Goal: Entertainment & Leisure: Consume media (video, audio)

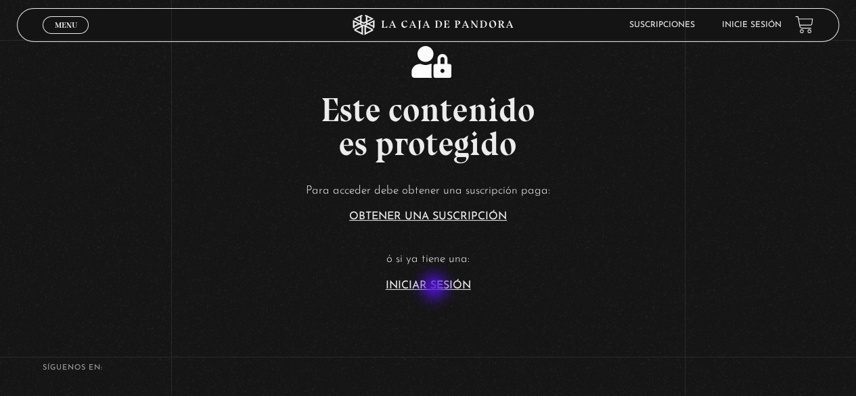
click at [436, 288] on link "Iniciar Sesión" at bounding box center [428, 285] width 85 height 11
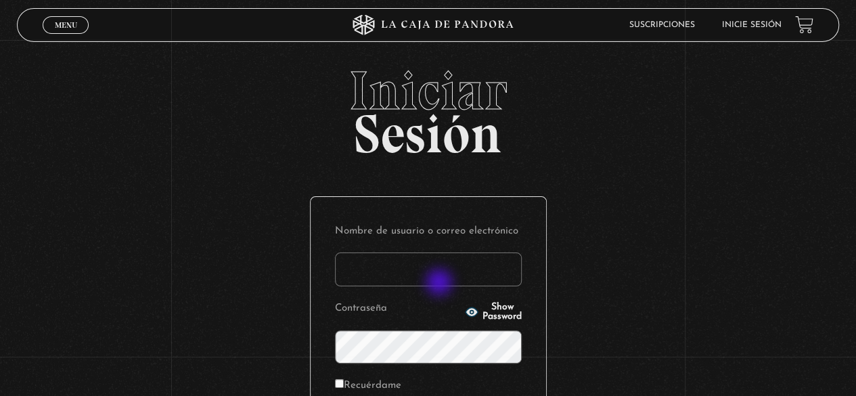
type input "MoniVB"
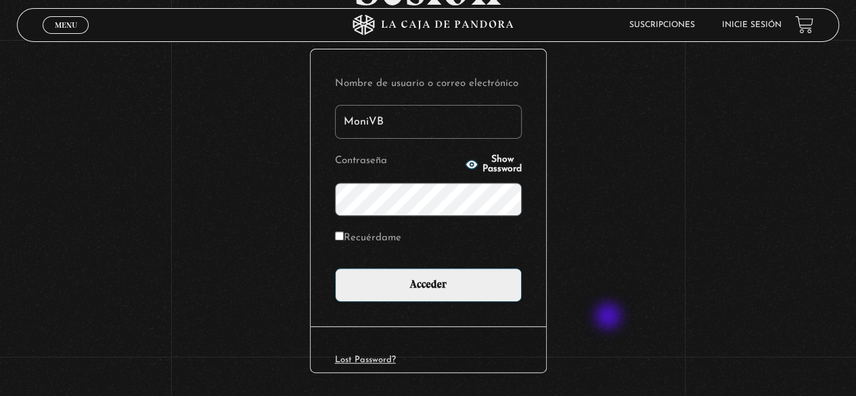
scroll to position [190, 0]
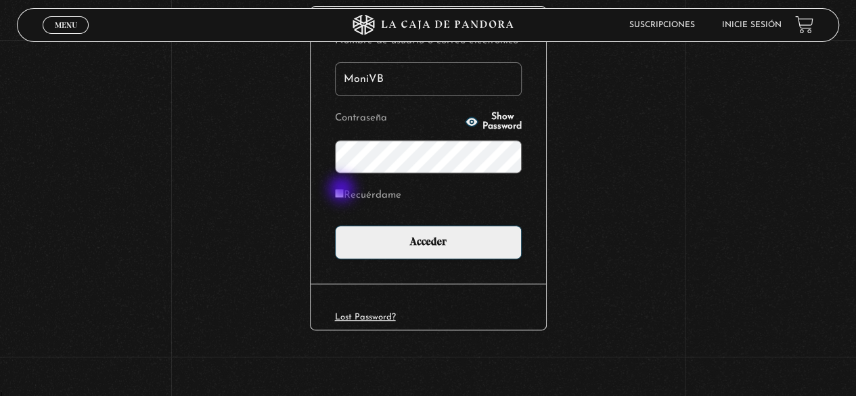
click at [343, 190] on input "Recuérdame" at bounding box center [339, 193] width 9 height 9
checkbox input "true"
click at [465, 116] on button "Show Password" at bounding box center [493, 121] width 57 height 19
click at [465, 116] on button "Hide Password" at bounding box center [493, 121] width 57 height 19
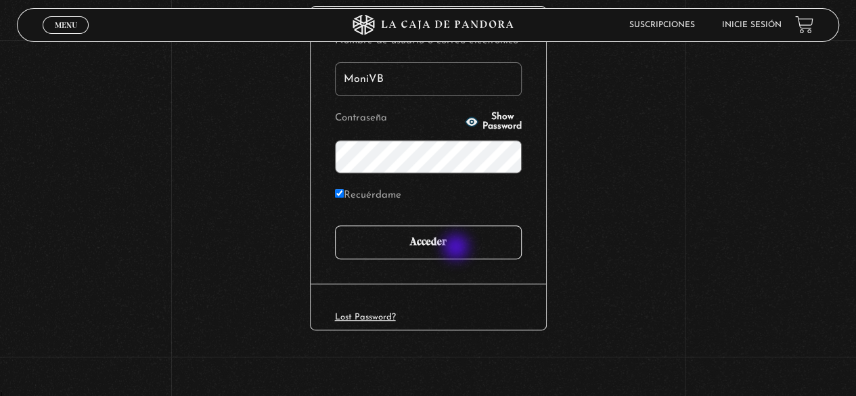
click at [457, 248] on input "Acceder" at bounding box center [428, 242] width 187 height 34
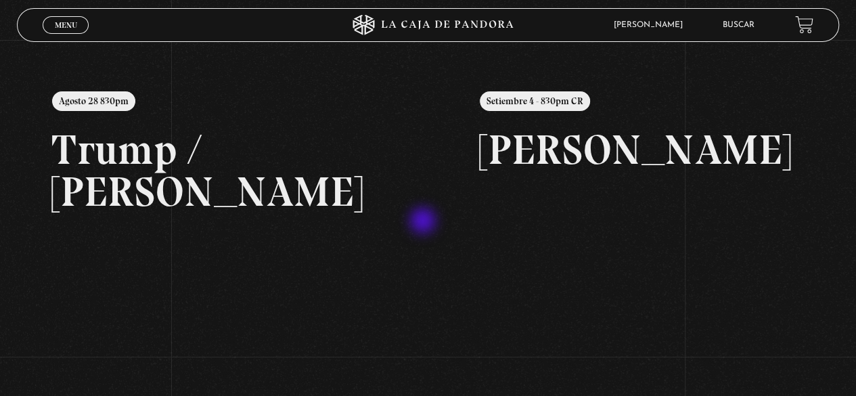
scroll to position [316, 0]
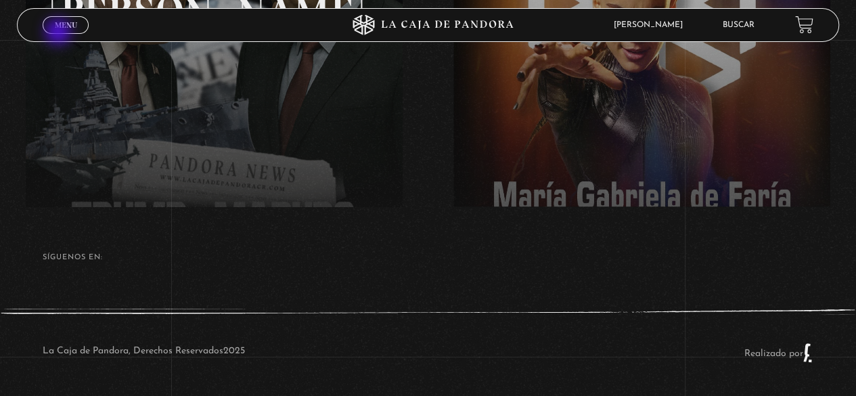
click at [58, 33] on link "Menu Cerrar" at bounding box center [66, 25] width 46 height 18
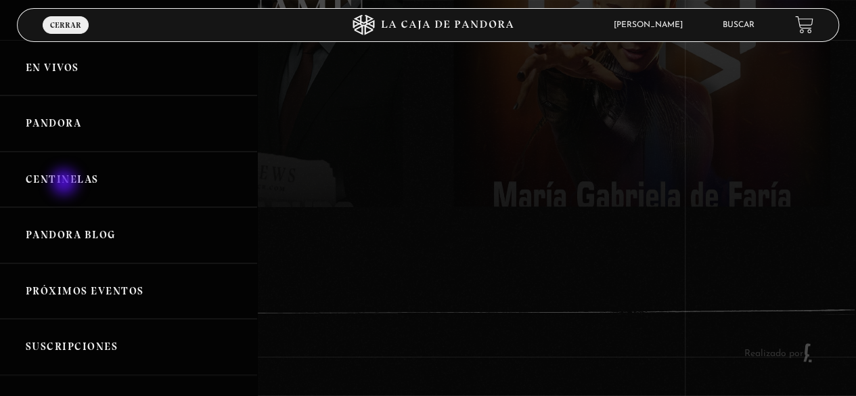
click at [66, 183] on link "Centinelas" at bounding box center [128, 180] width 257 height 56
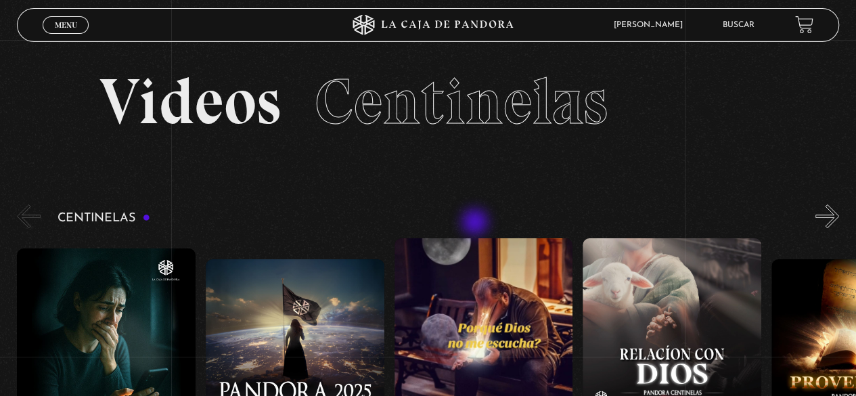
scroll to position [135, 0]
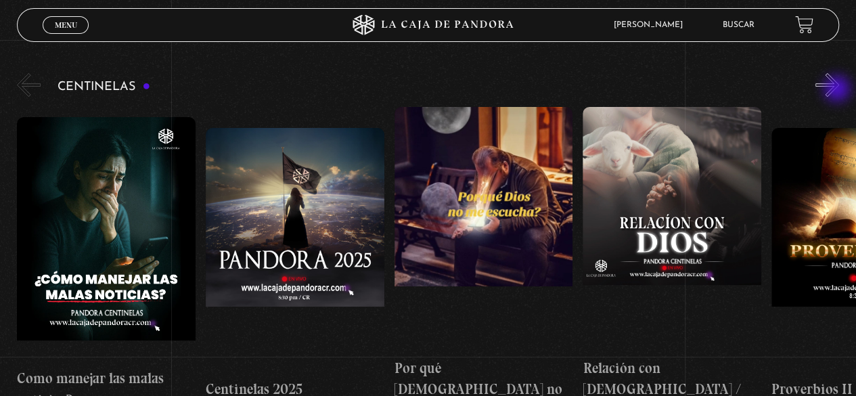
click at [838, 90] on button "»" at bounding box center [827, 85] width 24 height 24
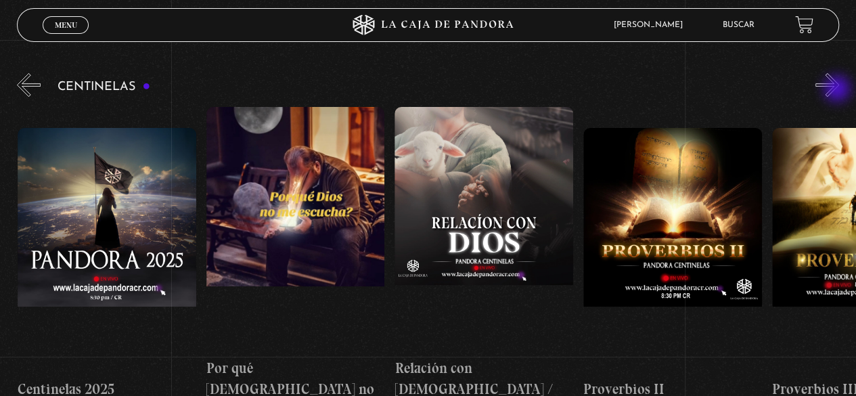
click at [838, 90] on button "»" at bounding box center [827, 85] width 24 height 24
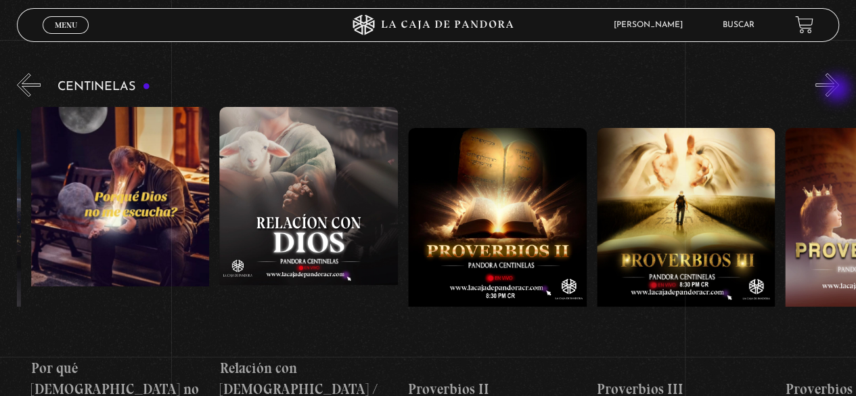
click at [838, 90] on button "»" at bounding box center [827, 85] width 24 height 24
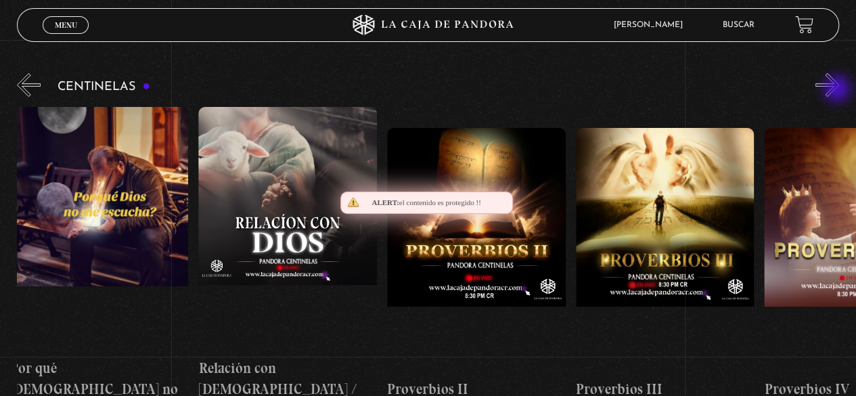
click at [838, 90] on button "»" at bounding box center [827, 85] width 24 height 24
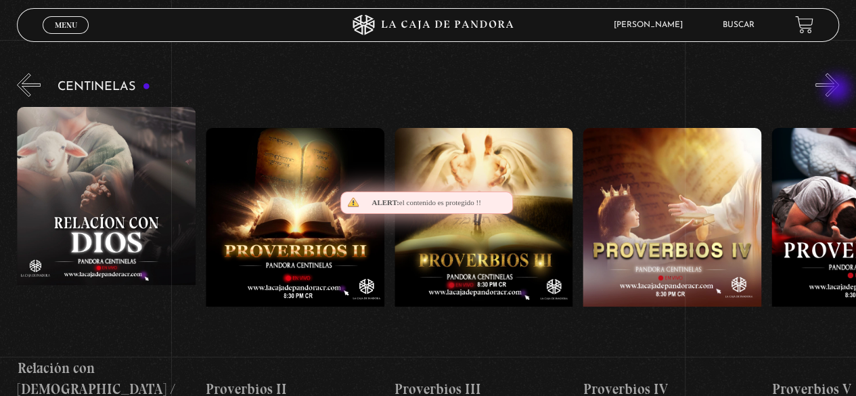
click at [838, 90] on button "»" at bounding box center [827, 85] width 24 height 24
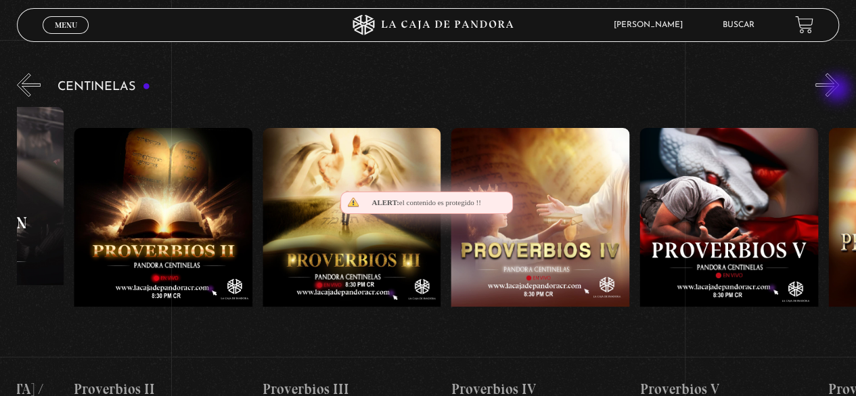
click at [838, 90] on button "»" at bounding box center [827, 85] width 24 height 24
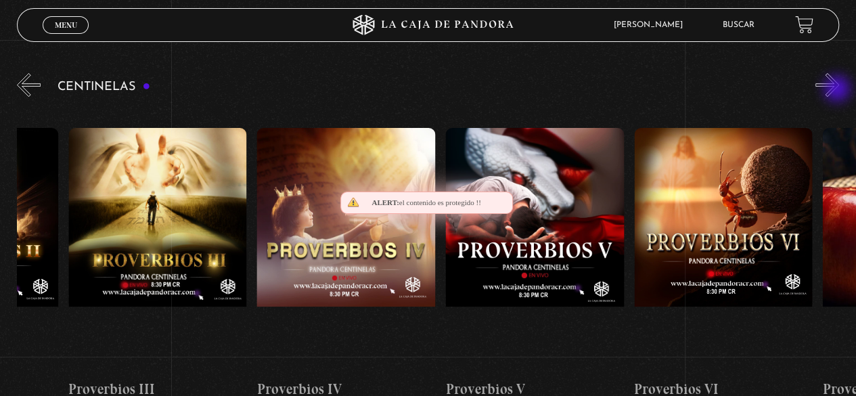
click at [838, 90] on button "»" at bounding box center [827, 85] width 24 height 24
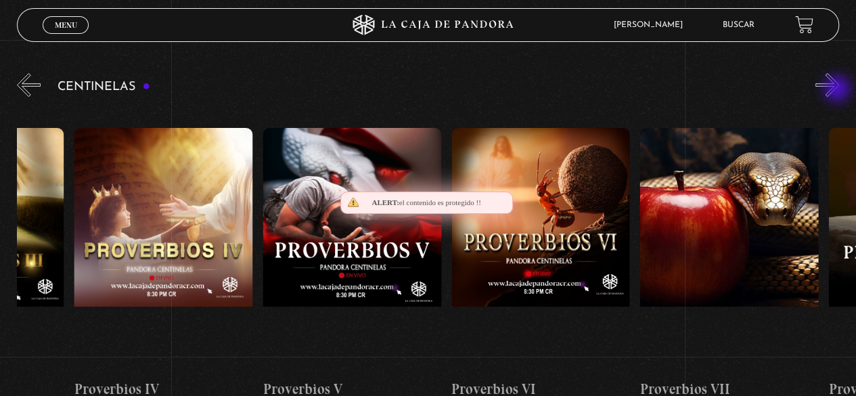
click at [838, 90] on button "»" at bounding box center [827, 85] width 24 height 24
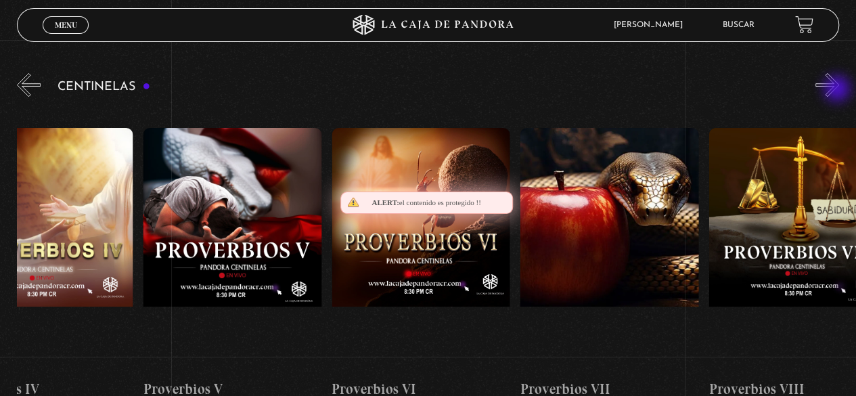
click at [838, 90] on button "»" at bounding box center [827, 85] width 24 height 24
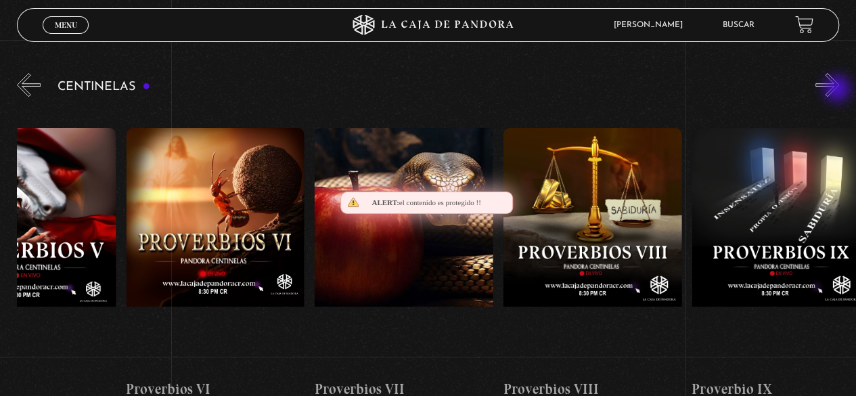
click at [838, 90] on button "»" at bounding box center [827, 85] width 24 height 24
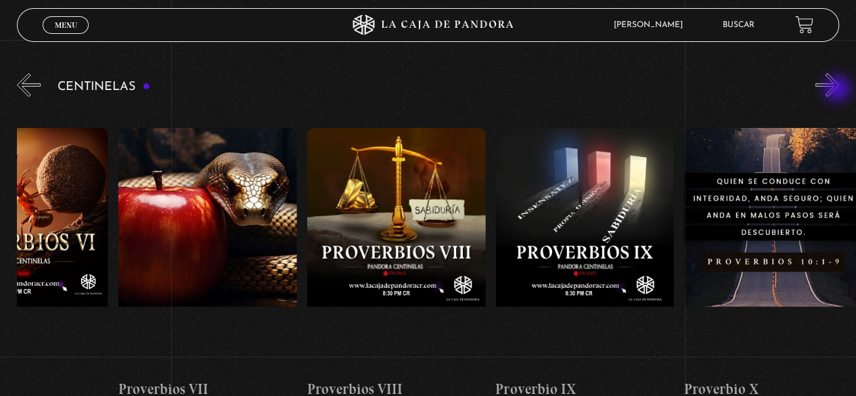
click at [838, 90] on button "»" at bounding box center [827, 85] width 24 height 24
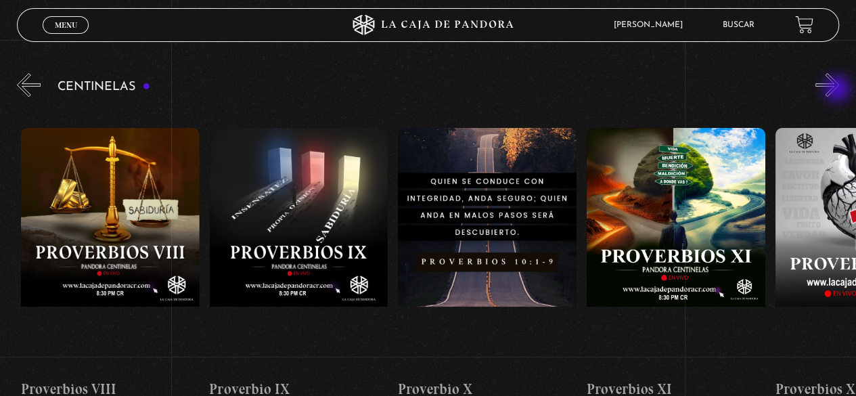
click at [838, 90] on button "»" at bounding box center [827, 85] width 24 height 24
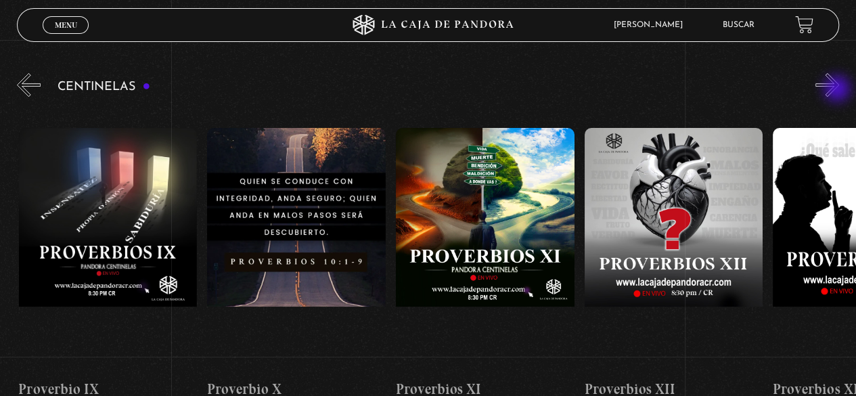
click at [838, 90] on button "»" at bounding box center [827, 85] width 24 height 24
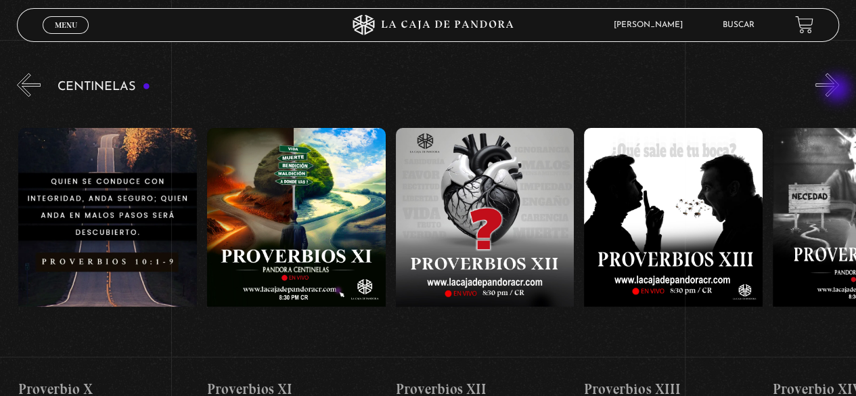
click at [838, 90] on button "»" at bounding box center [827, 85] width 24 height 24
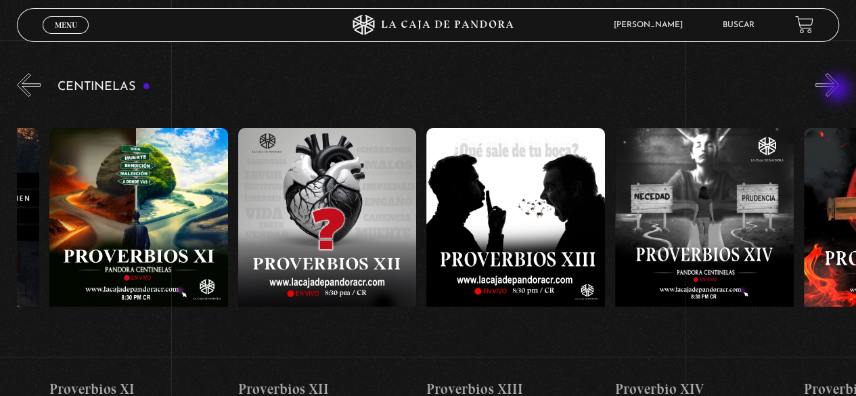
click at [838, 90] on button "»" at bounding box center [827, 85] width 24 height 24
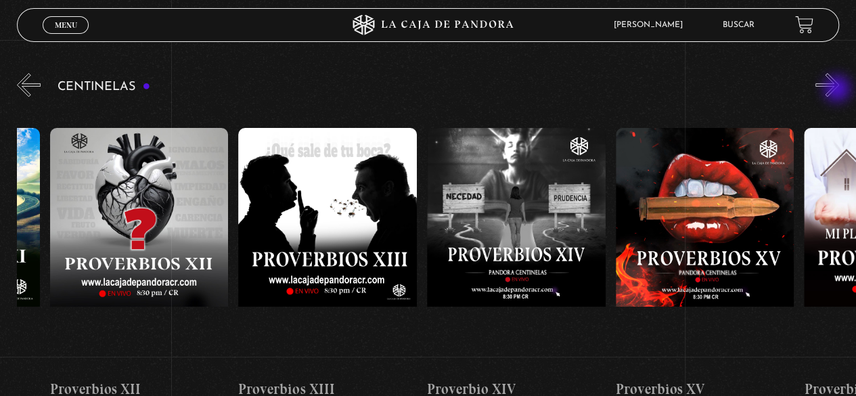
click at [838, 90] on button "»" at bounding box center [827, 85] width 24 height 24
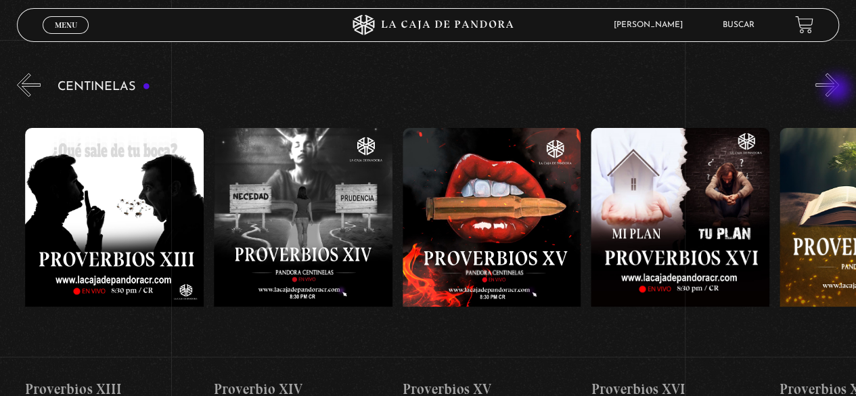
click at [838, 90] on button "»" at bounding box center [827, 85] width 24 height 24
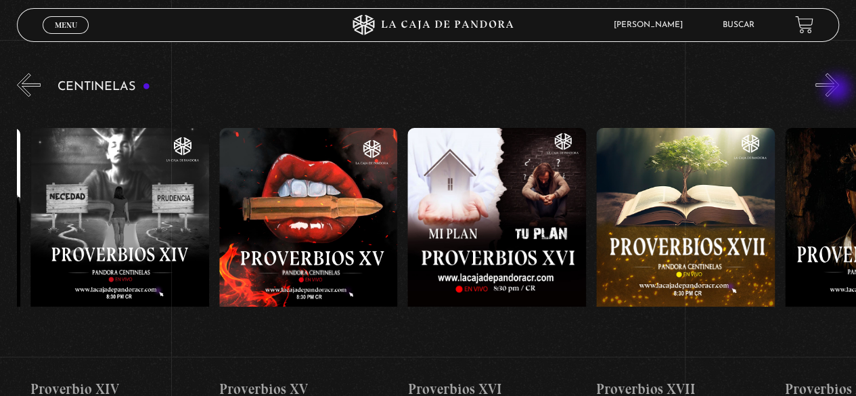
click at [838, 90] on button "»" at bounding box center [827, 85] width 24 height 24
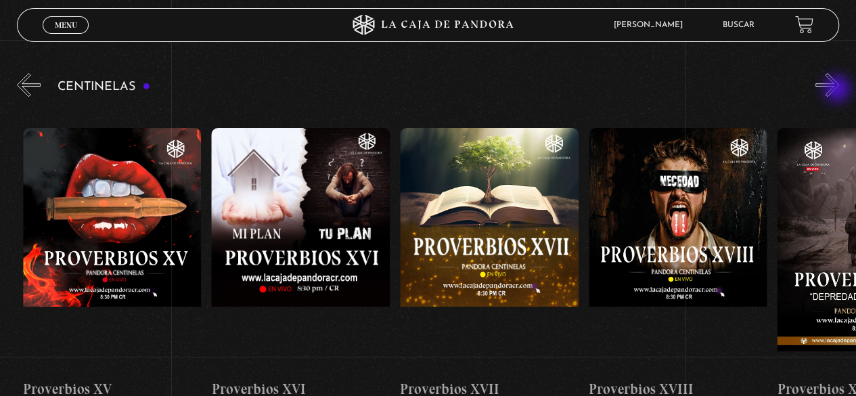
click at [838, 90] on button "»" at bounding box center [827, 85] width 24 height 24
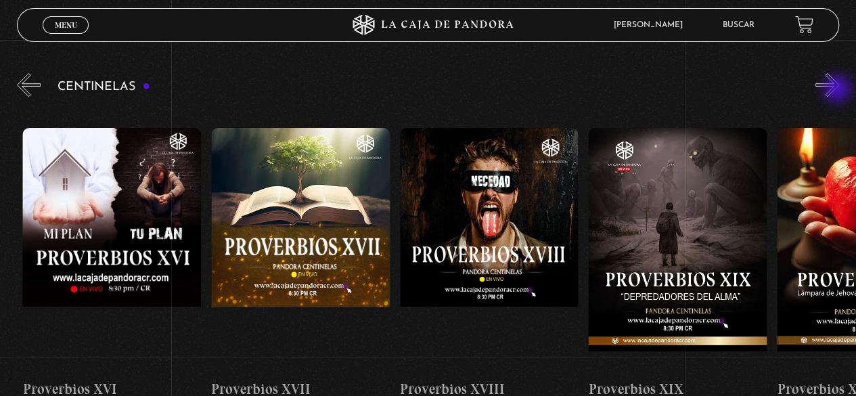
click at [838, 90] on button "»" at bounding box center [827, 85] width 24 height 24
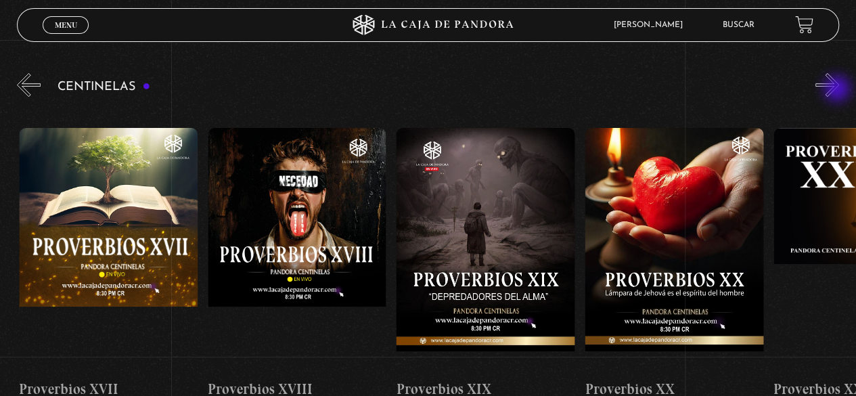
click at [838, 90] on button "»" at bounding box center [827, 85] width 24 height 24
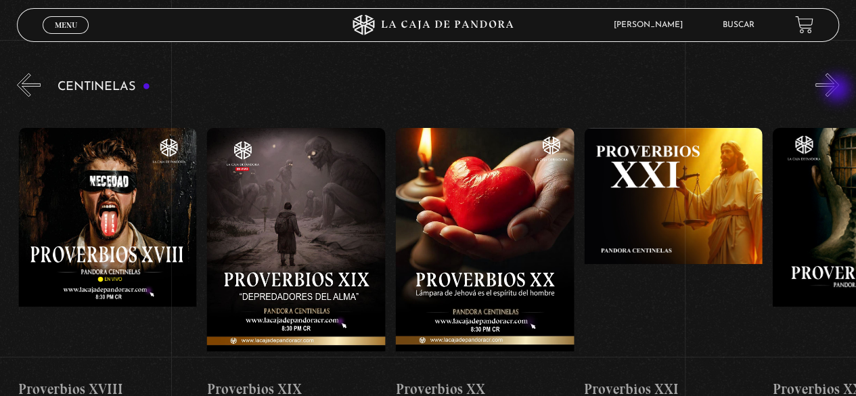
click at [838, 90] on button "»" at bounding box center [827, 85] width 24 height 24
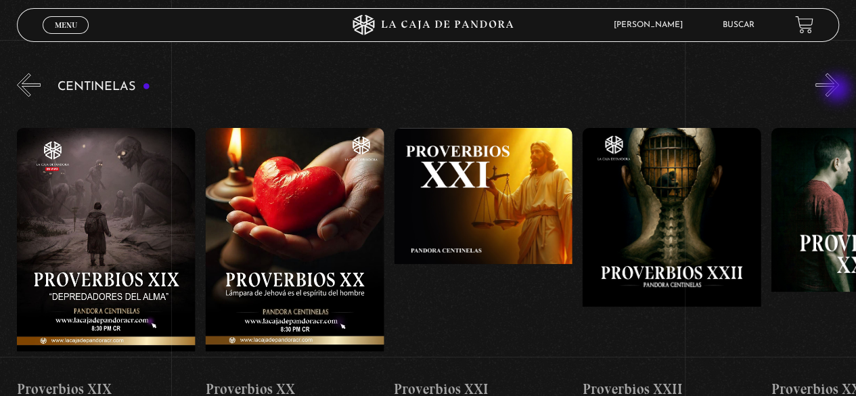
click at [838, 90] on button "»" at bounding box center [827, 85] width 24 height 24
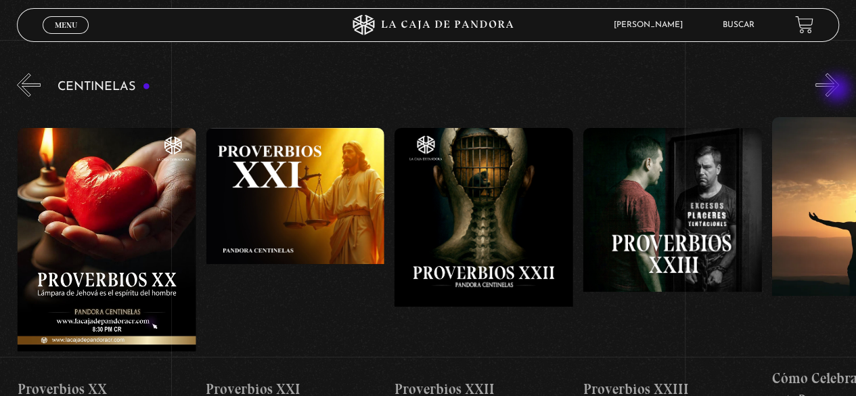
click at [838, 90] on button "»" at bounding box center [827, 85] width 24 height 24
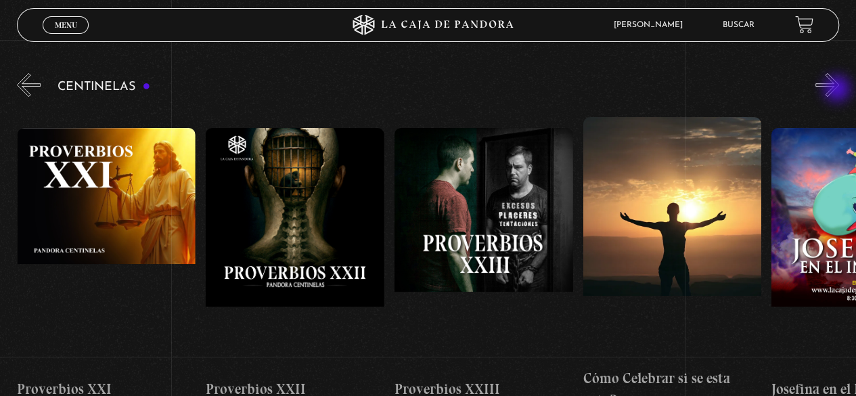
click at [838, 90] on button "»" at bounding box center [827, 85] width 24 height 24
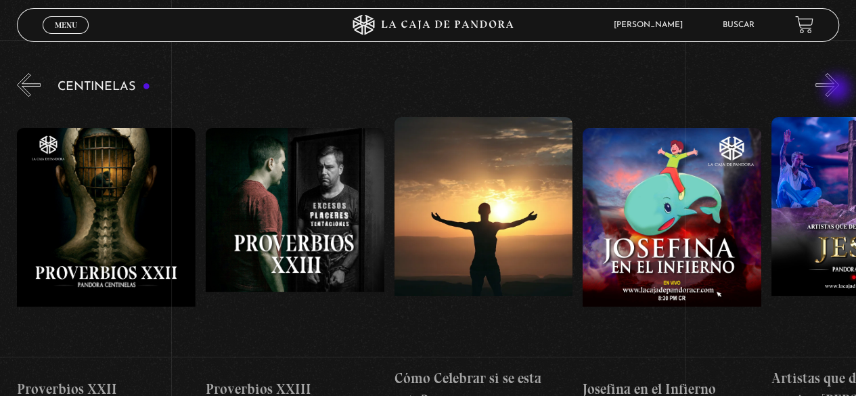
click at [838, 90] on button "»" at bounding box center [827, 85] width 24 height 24
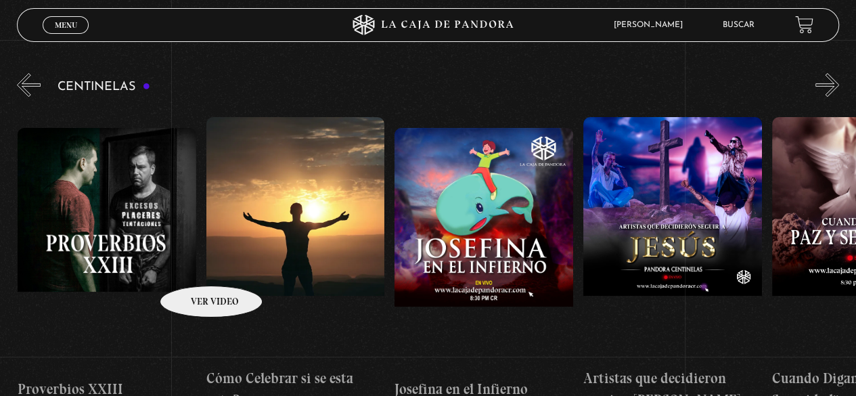
scroll to position [0, 4712]
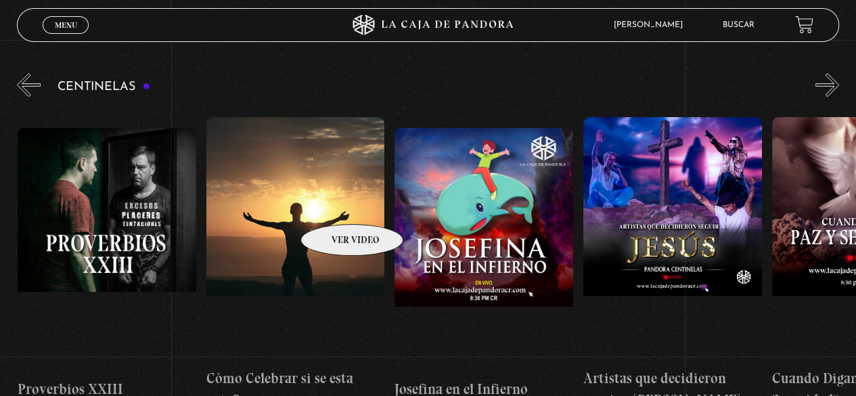
click at [334, 204] on figure at bounding box center [295, 238] width 179 height 243
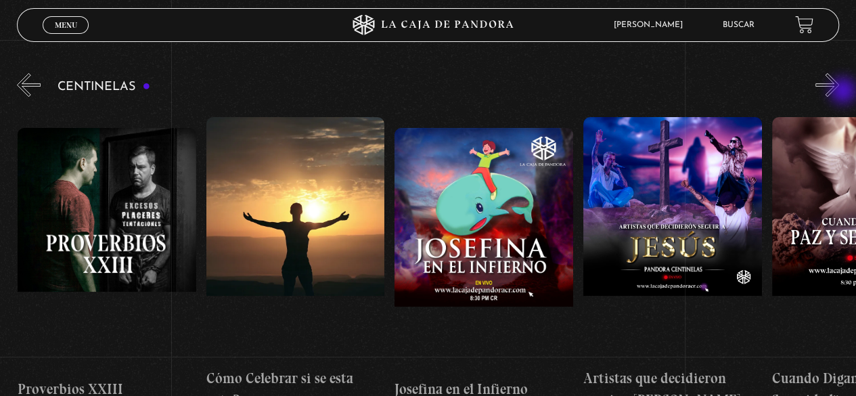
click at [839, 91] on button "»" at bounding box center [827, 85] width 24 height 24
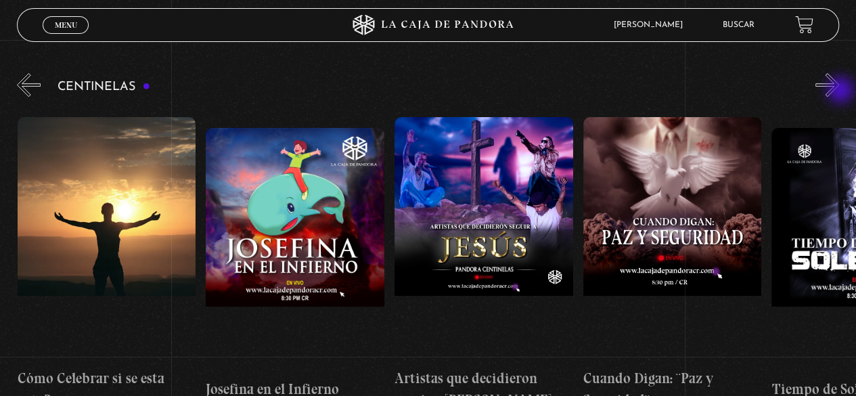
click at [839, 91] on button "»" at bounding box center [827, 85] width 24 height 24
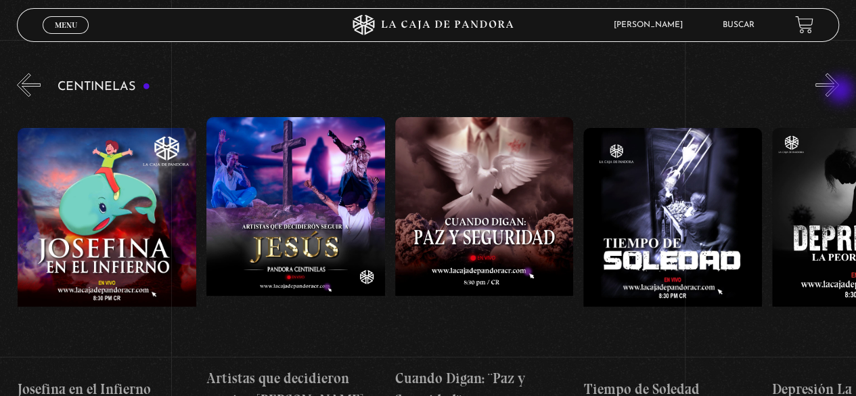
scroll to position [0, 5089]
click at [839, 91] on button "»" at bounding box center [827, 85] width 24 height 24
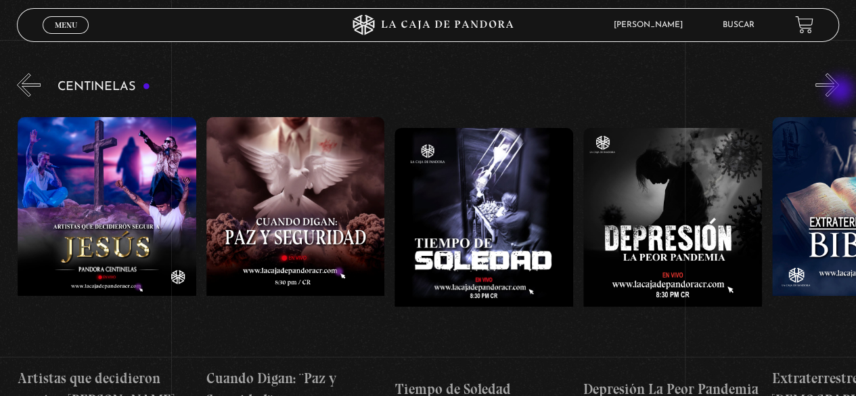
click at [839, 91] on button "»" at bounding box center [827, 85] width 24 height 24
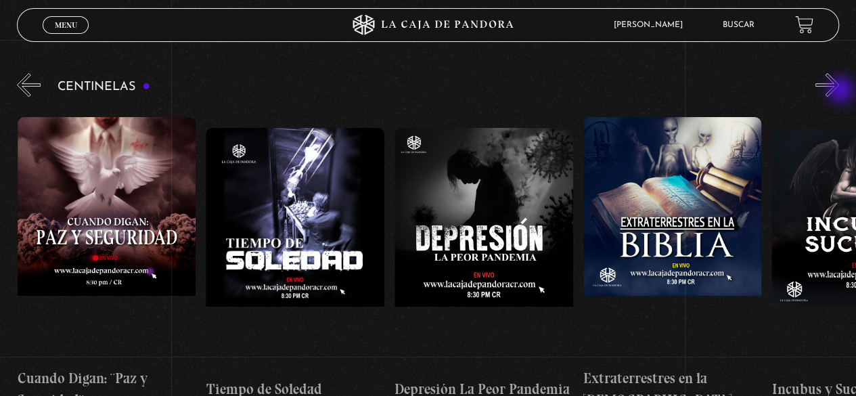
click at [839, 91] on button "»" at bounding box center [827, 85] width 24 height 24
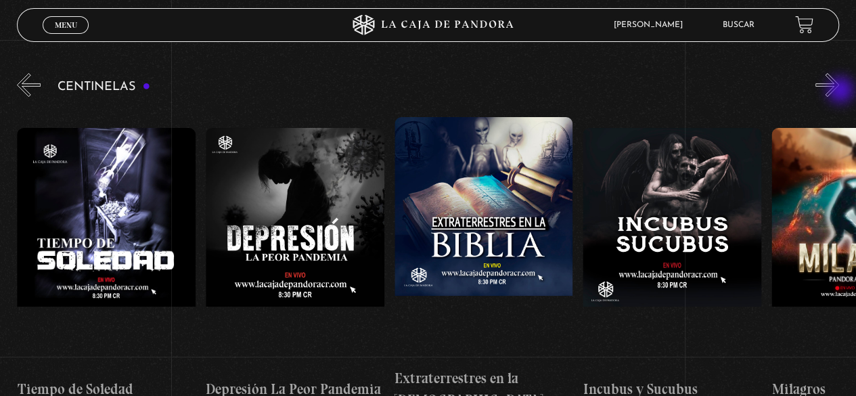
click at [839, 91] on button "»" at bounding box center [827, 85] width 24 height 24
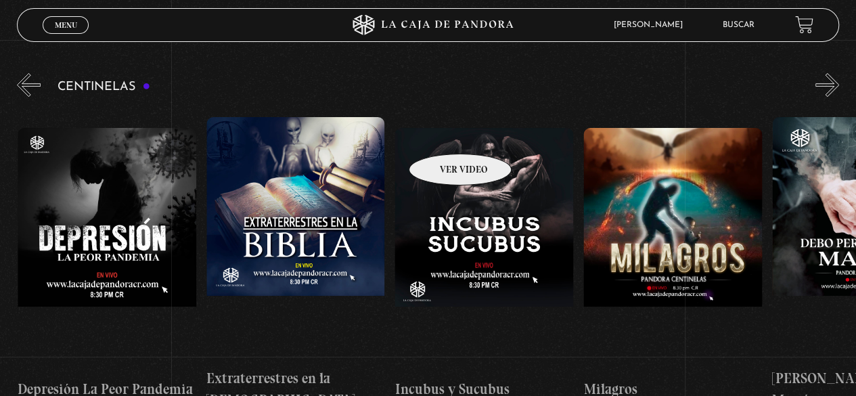
scroll to position [0, 5843]
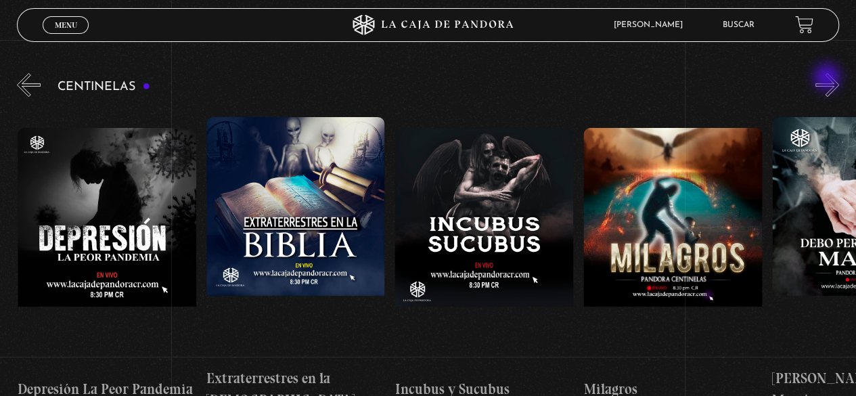
click at [831, 75] on button "»" at bounding box center [827, 85] width 24 height 24
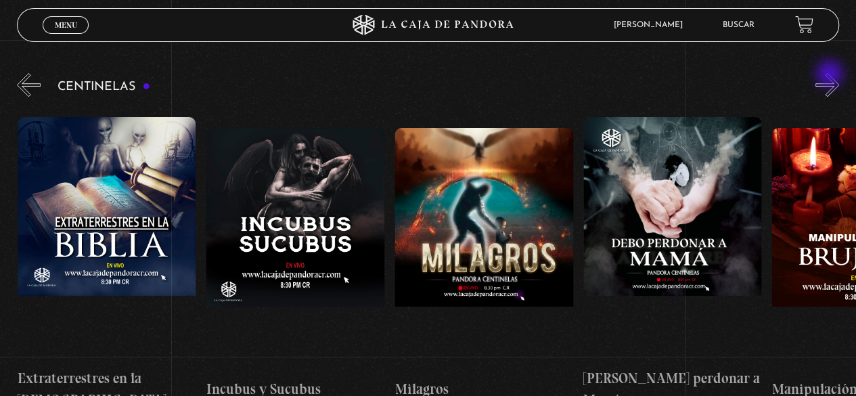
click at [831, 75] on button "»" at bounding box center [827, 85] width 24 height 24
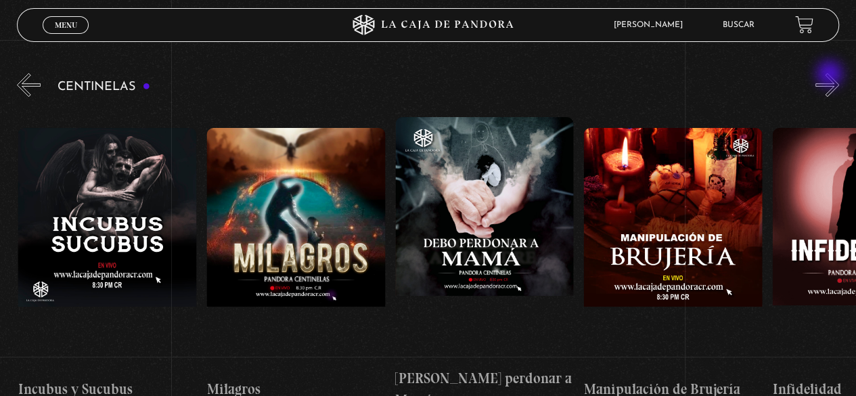
click at [831, 75] on button "»" at bounding box center [827, 85] width 24 height 24
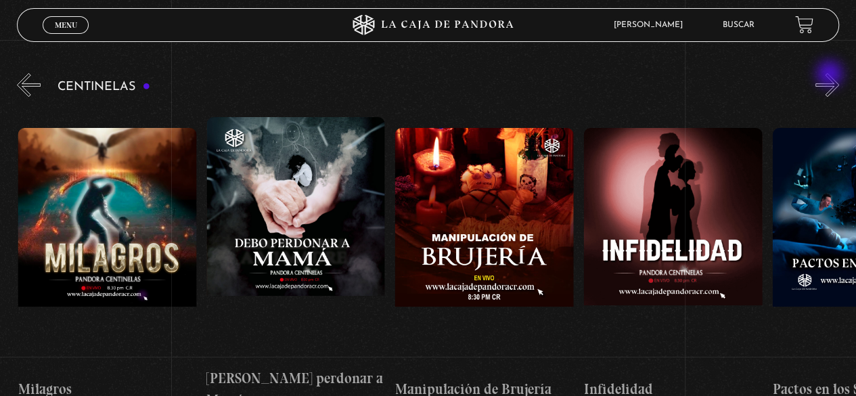
click at [831, 75] on button "»" at bounding box center [827, 85] width 24 height 24
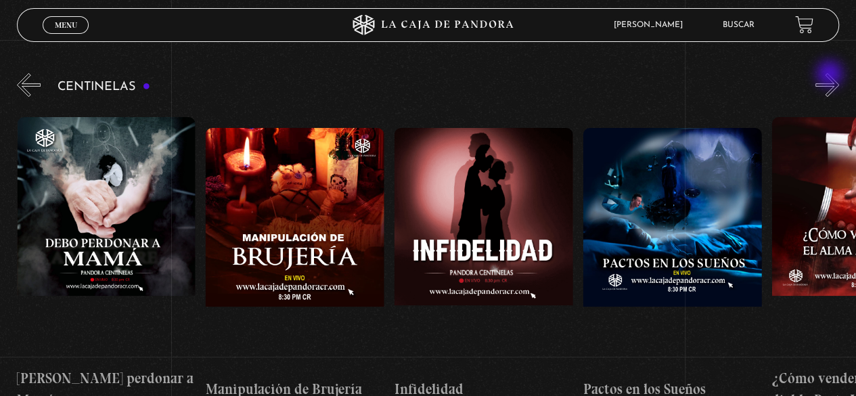
click at [831, 75] on button "»" at bounding box center [827, 85] width 24 height 24
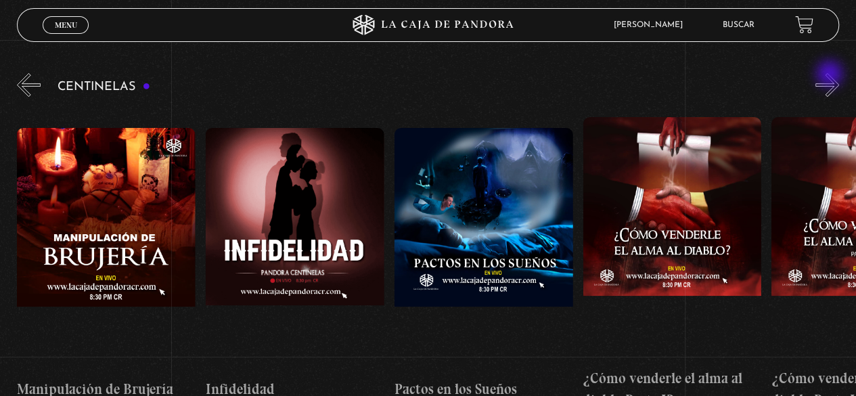
click at [831, 75] on button "»" at bounding box center [827, 85] width 24 height 24
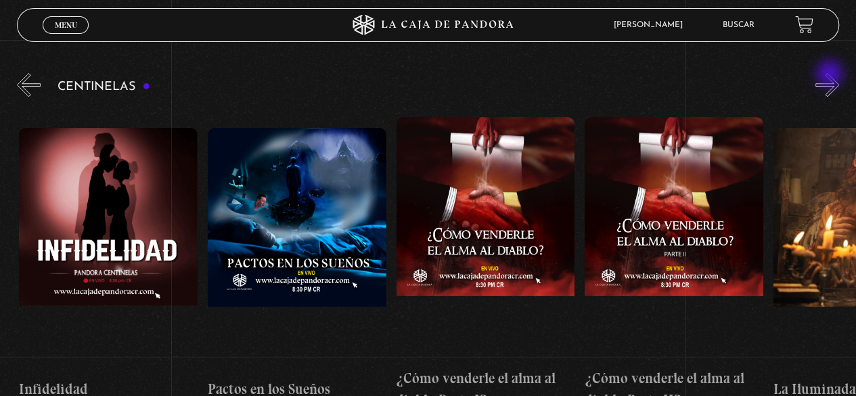
click at [831, 75] on button "»" at bounding box center [827, 85] width 24 height 24
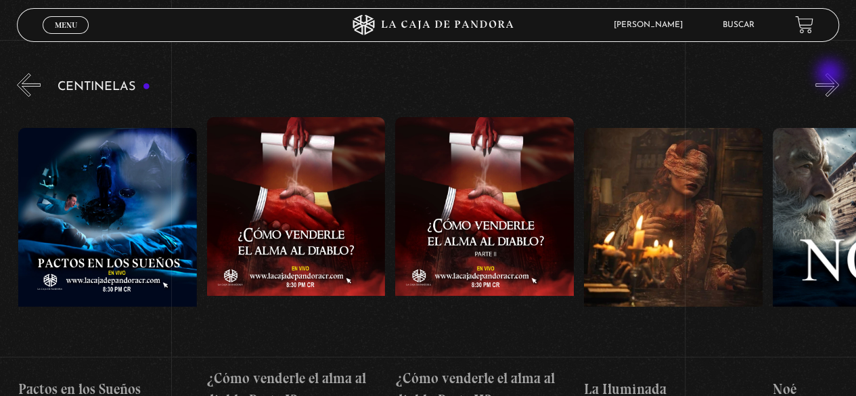
click at [831, 74] on button "»" at bounding box center [827, 85] width 24 height 24
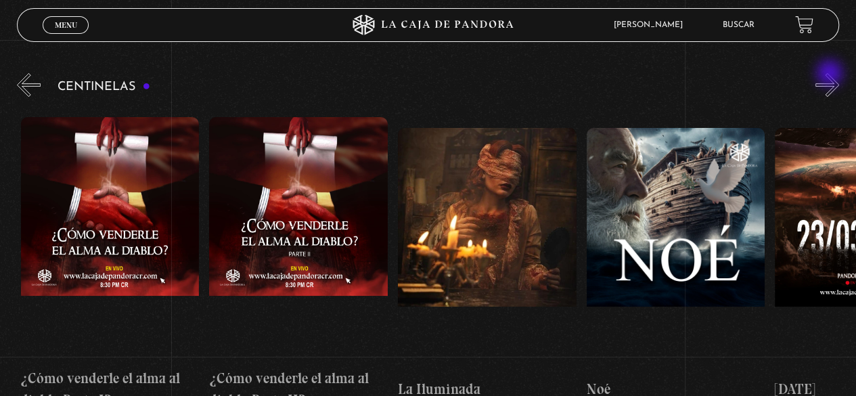
click at [831, 74] on button "»" at bounding box center [827, 85] width 24 height 24
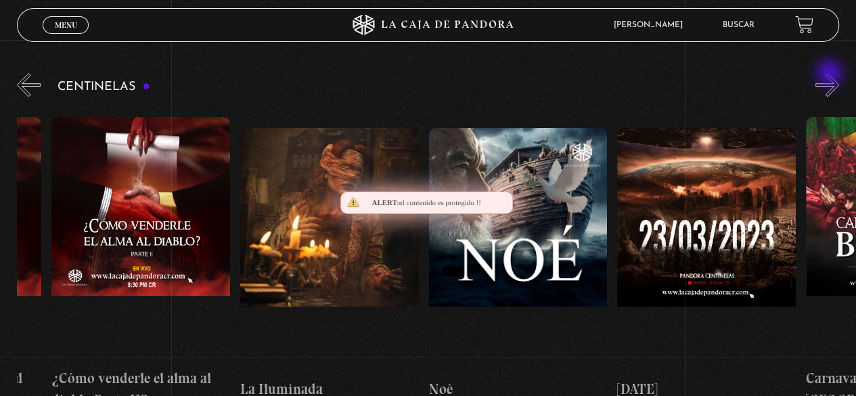
click at [831, 74] on button "»" at bounding box center [827, 85] width 24 height 24
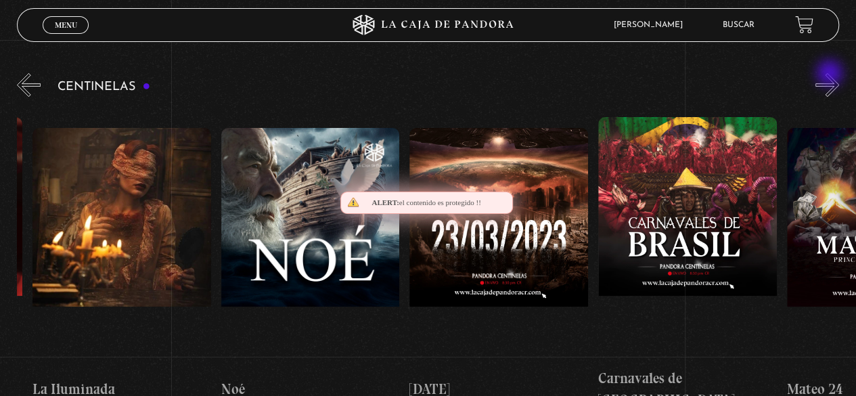
click at [831, 74] on button "»" at bounding box center [827, 85] width 24 height 24
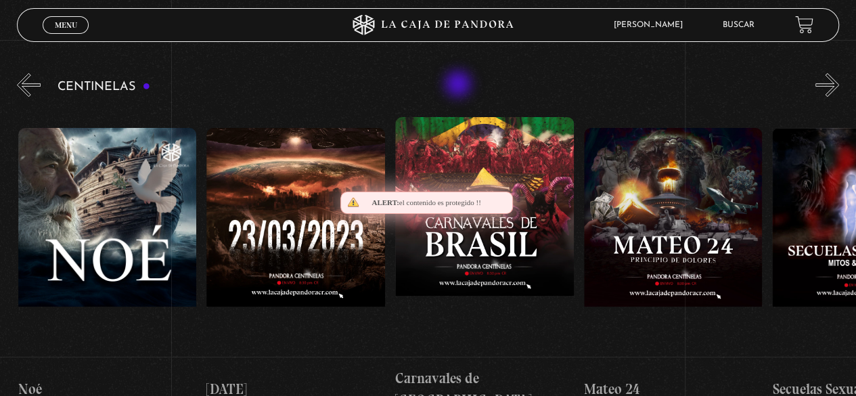
scroll to position [0, 7916]
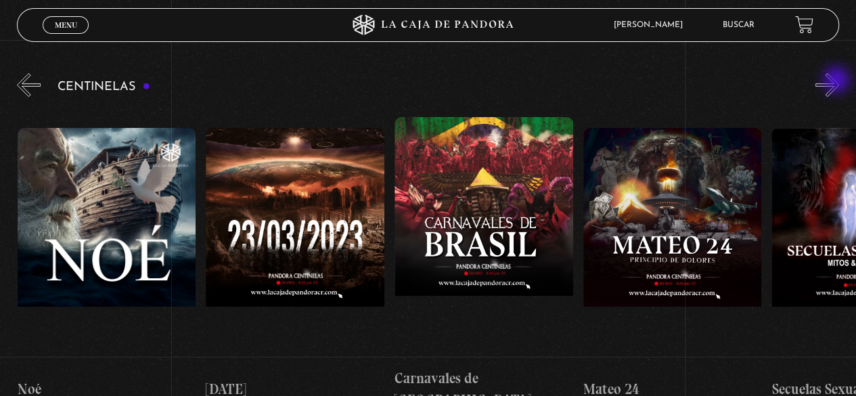
click at [837, 81] on button "»" at bounding box center [827, 85] width 24 height 24
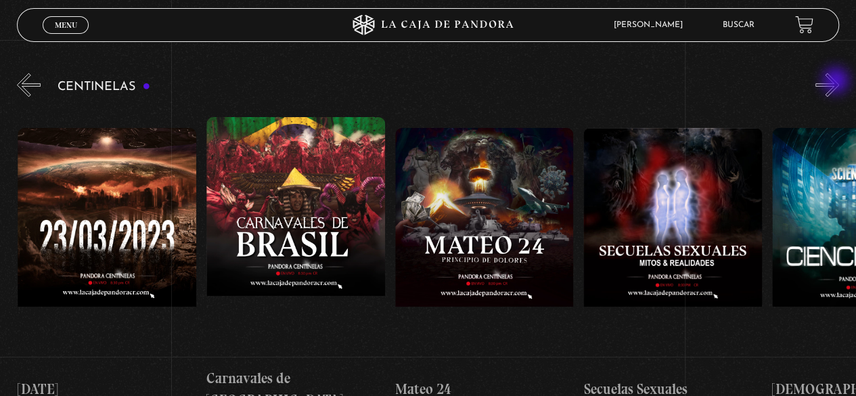
scroll to position [0, 8104]
click at [835, 85] on button "»" at bounding box center [827, 85] width 24 height 24
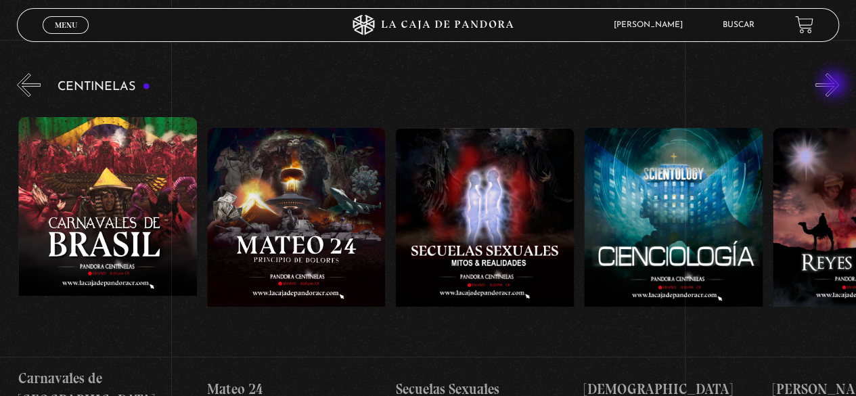
scroll to position [0, 8293]
click at [835, 85] on button "»" at bounding box center [827, 85] width 24 height 24
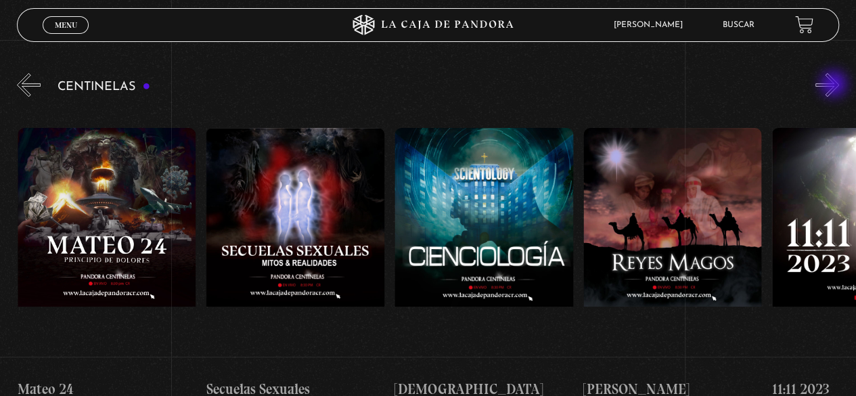
click at [835, 85] on button "»" at bounding box center [827, 85] width 24 height 24
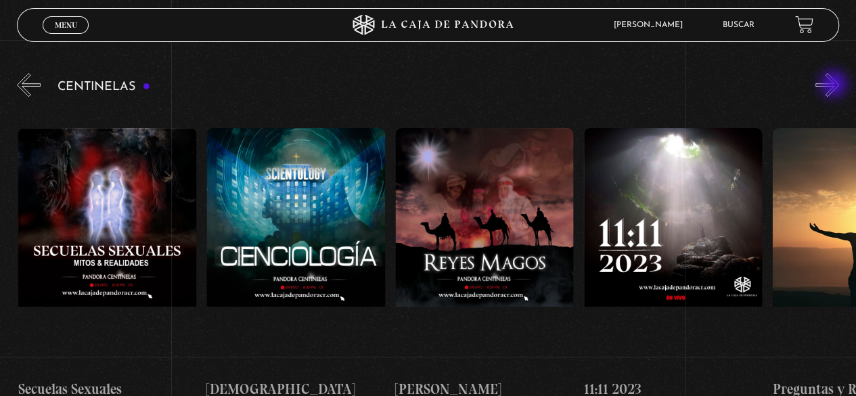
click at [835, 85] on button "»" at bounding box center [827, 85] width 24 height 24
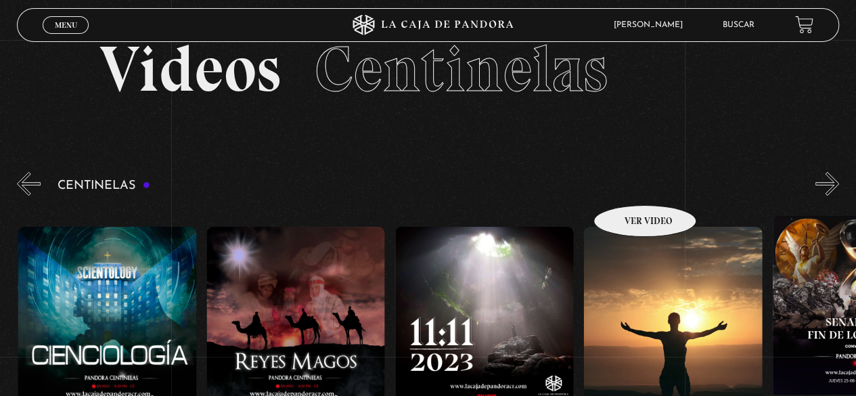
scroll to position [0, 0]
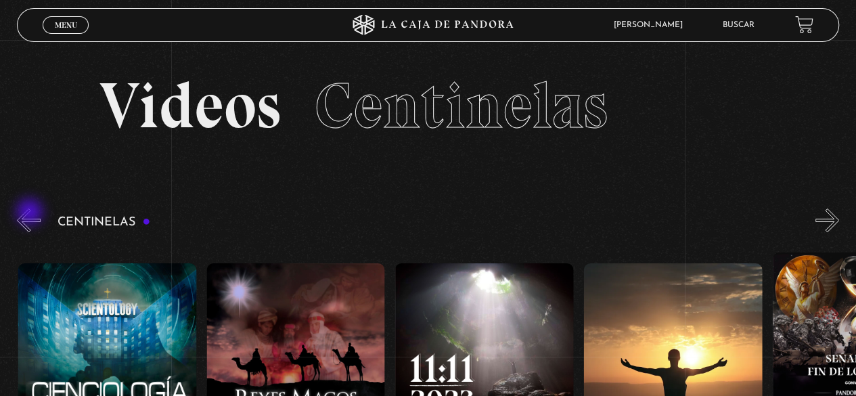
click at [31, 213] on button "«" at bounding box center [29, 220] width 24 height 24
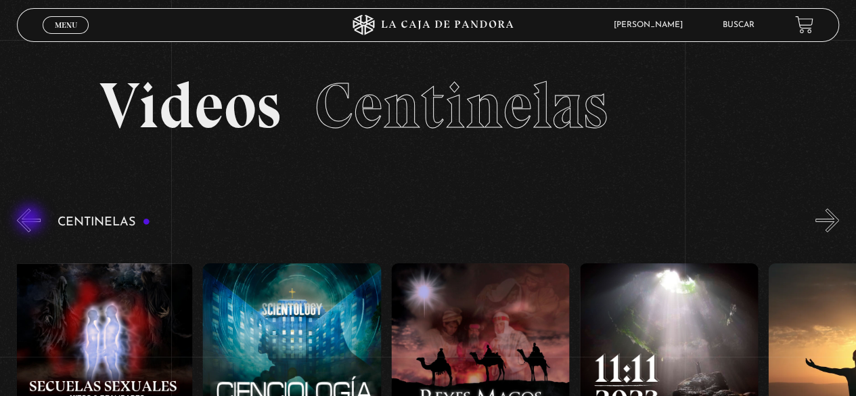
click at [31, 220] on button "«" at bounding box center [29, 220] width 24 height 24
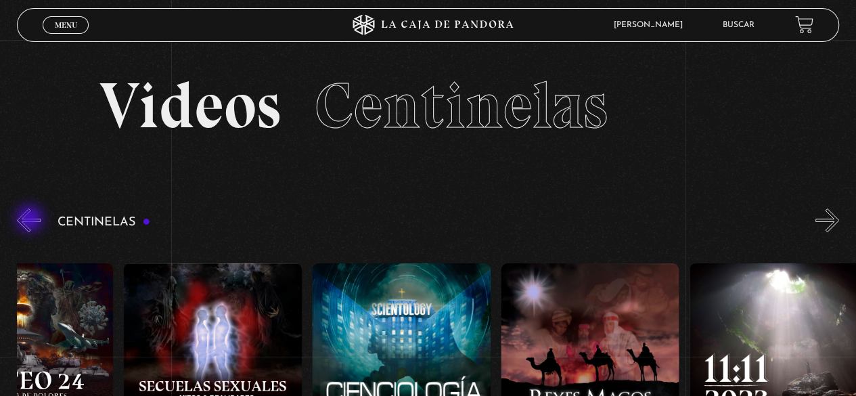
click at [31, 220] on button "«" at bounding box center [29, 220] width 24 height 24
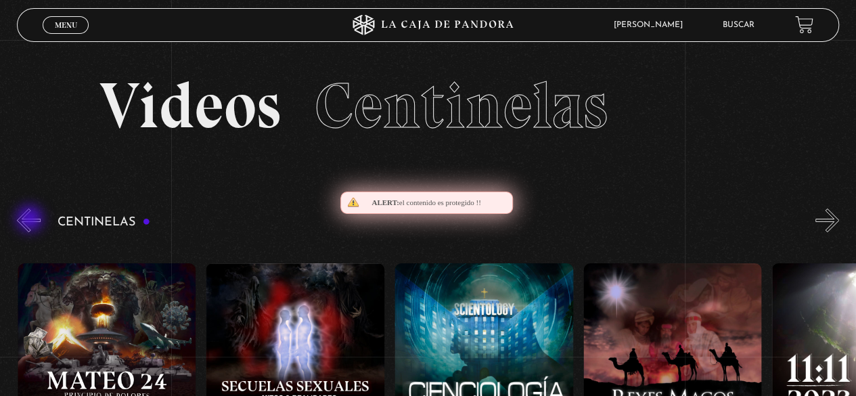
click at [31, 220] on button "«" at bounding box center [29, 220] width 24 height 24
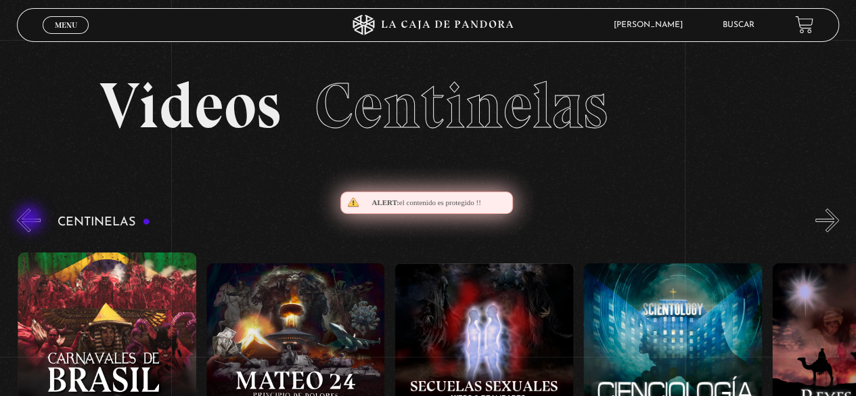
click at [31, 220] on button "«" at bounding box center [29, 220] width 24 height 24
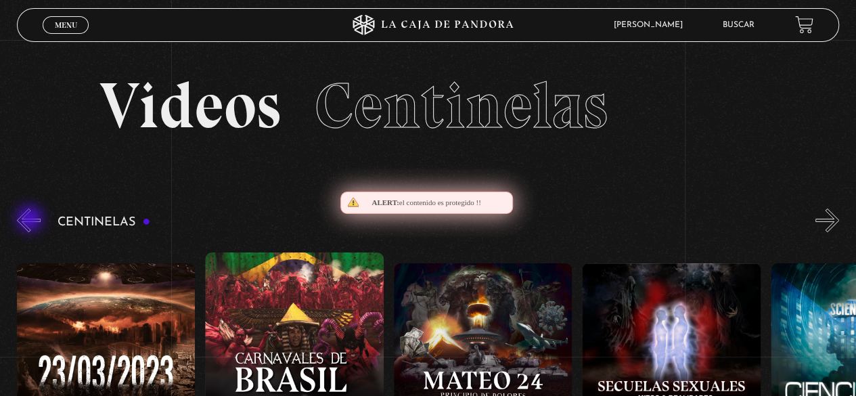
click at [31, 220] on button "«" at bounding box center [29, 220] width 24 height 24
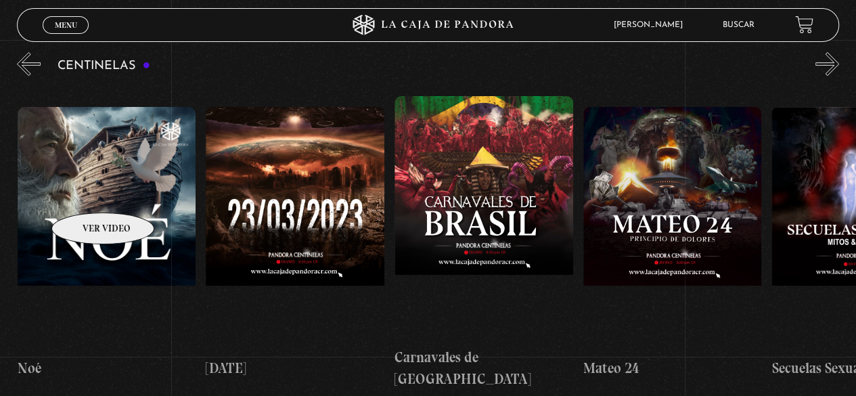
scroll to position [135, 0]
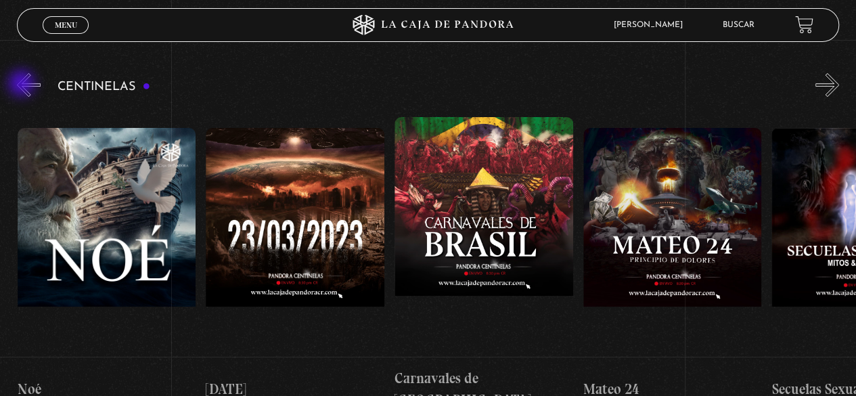
click at [23, 85] on button "«" at bounding box center [29, 85] width 24 height 24
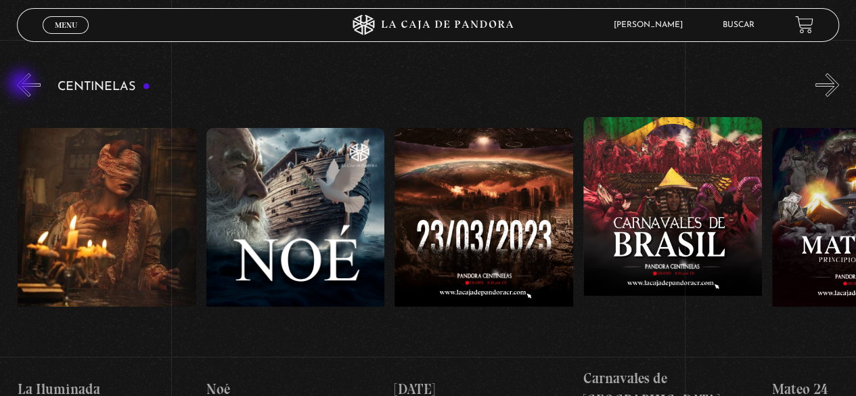
click at [23, 85] on button "«" at bounding box center [29, 85] width 24 height 24
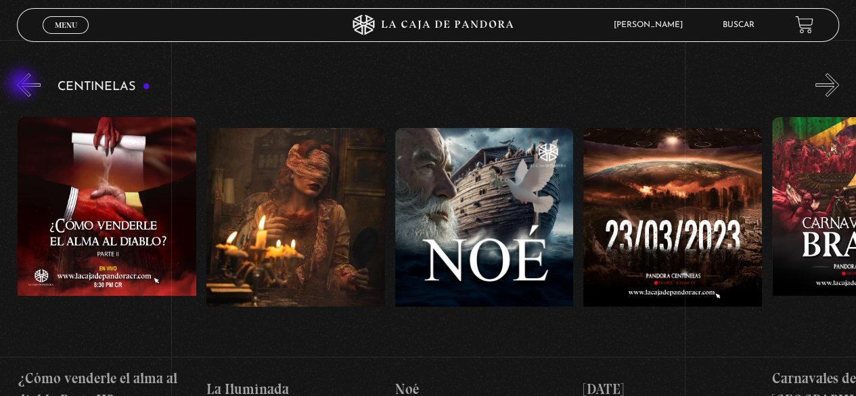
click at [23, 85] on button "«" at bounding box center [29, 85] width 24 height 24
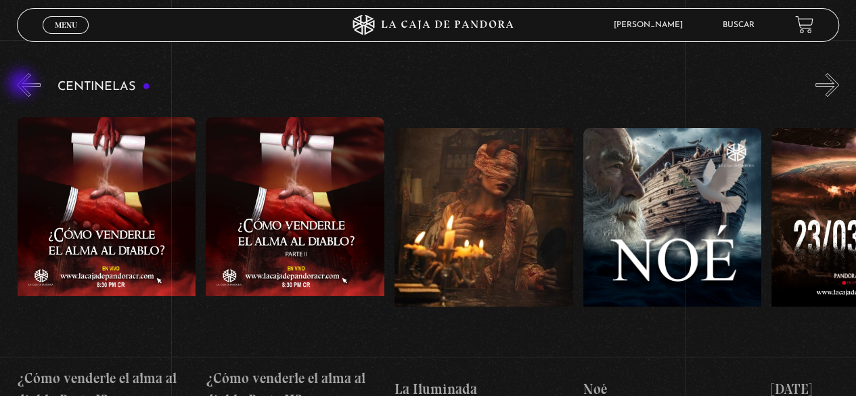
click at [23, 85] on button "«" at bounding box center [29, 85] width 24 height 24
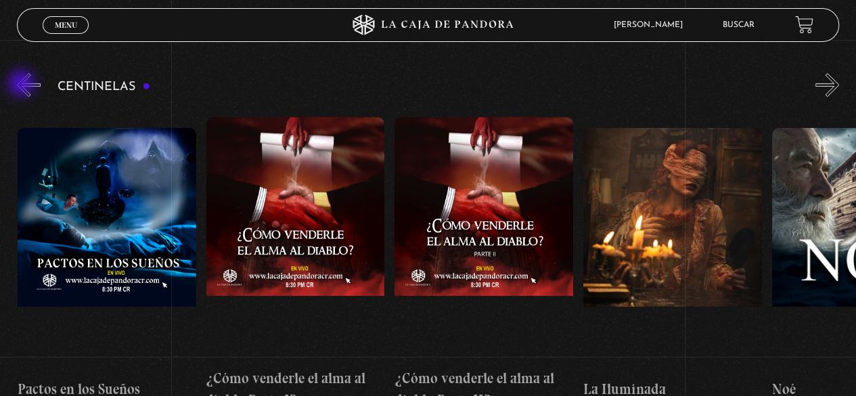
click at [23, 85] on button "«" at bounding box center [29, 85] width 24 height 24
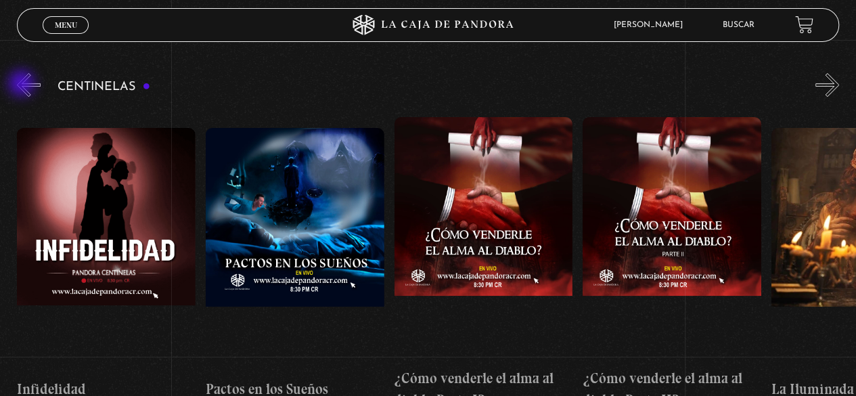
click at [23, 85] on button "«" at bounding box center [29, 85] width 24 height 24
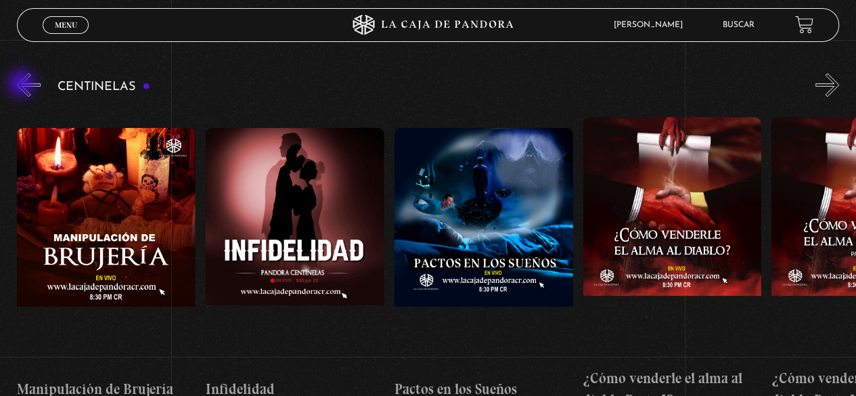
click at [23, 85] on button "«" at bounding box center [29, 85] width 24 height 24
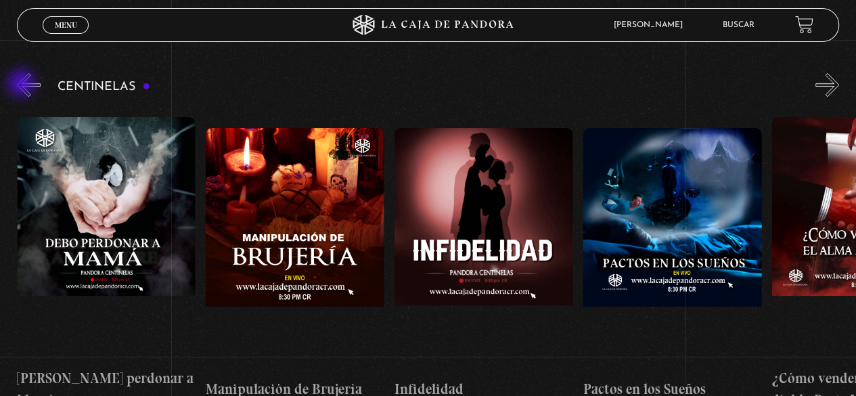
click at [23, 85] on button "«" at bounding box center [29, 85] width 24 height 24
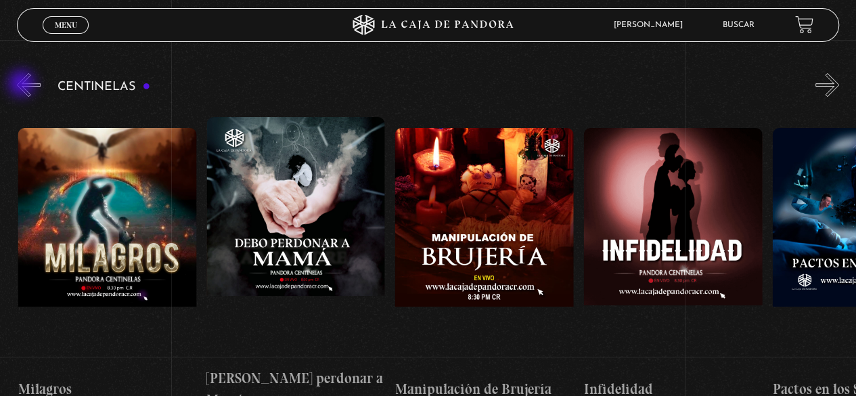
click at [23, 85] on button "«" at bounding box center [29, 85] width 24 height 24
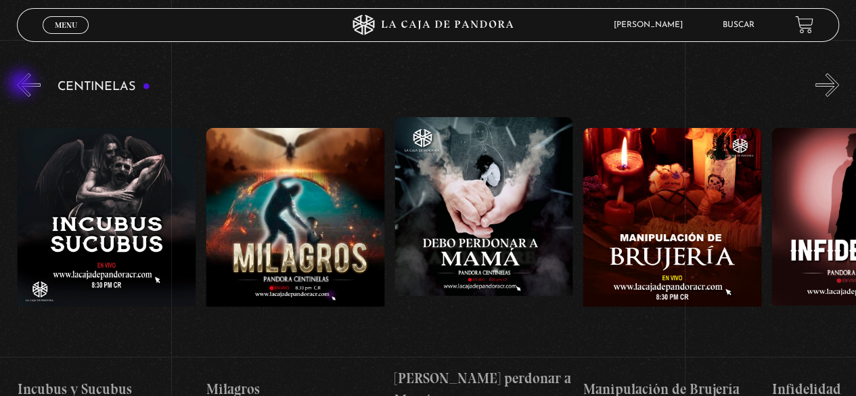
click at [23, 85] on button "«" at bounding box center [29, 85] width 24 height 24
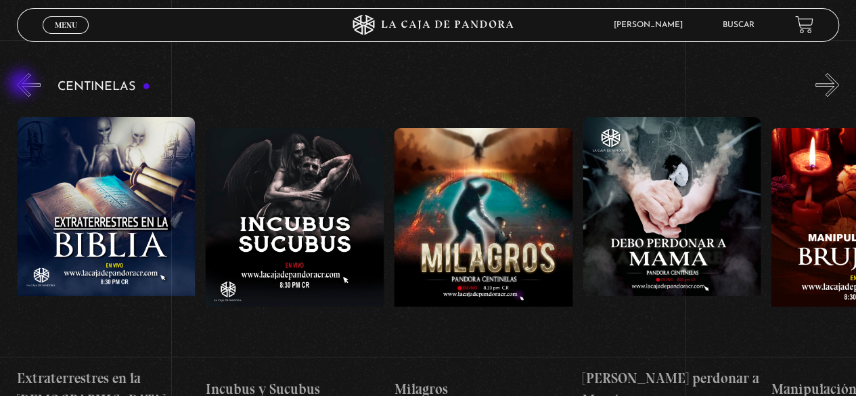
scroll to position [0, 6031]
click at [23, 85] on button "«" at bounding box center [29, 85] width 24 height 24
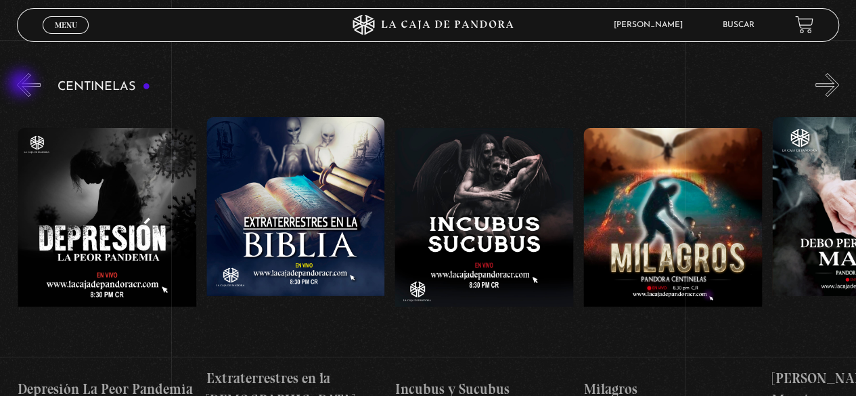
click at [23, 85] on button "«" at bounding box center [29, 85] width 24 height 24
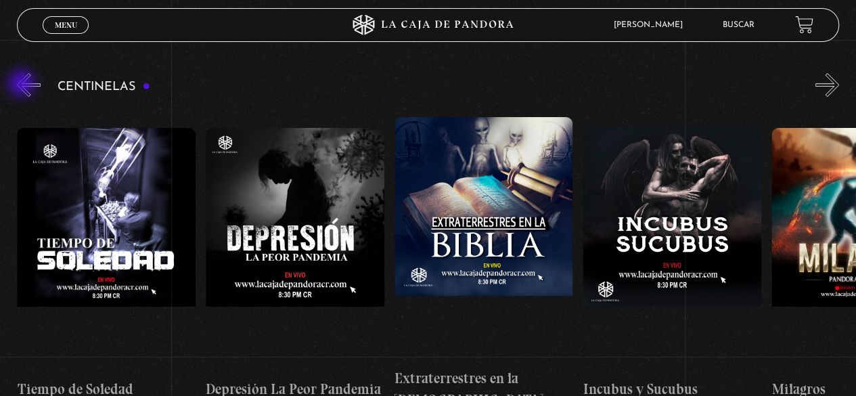
scroll to position [0, 5655]
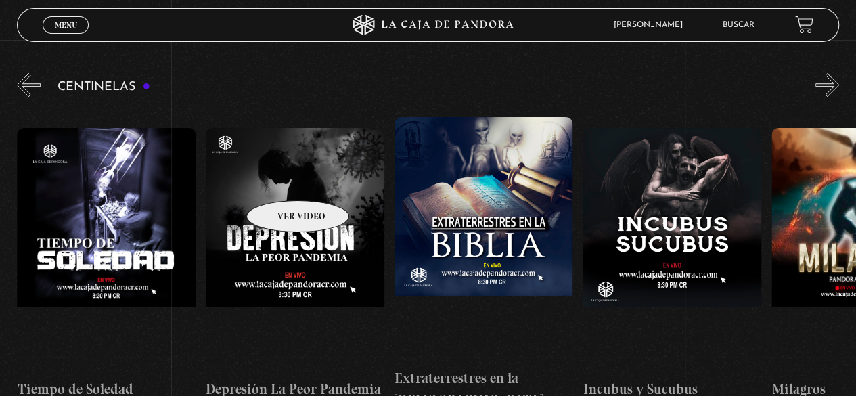
click at [280, 180] on figure at bounding box center [295, 249] width 179 height 243
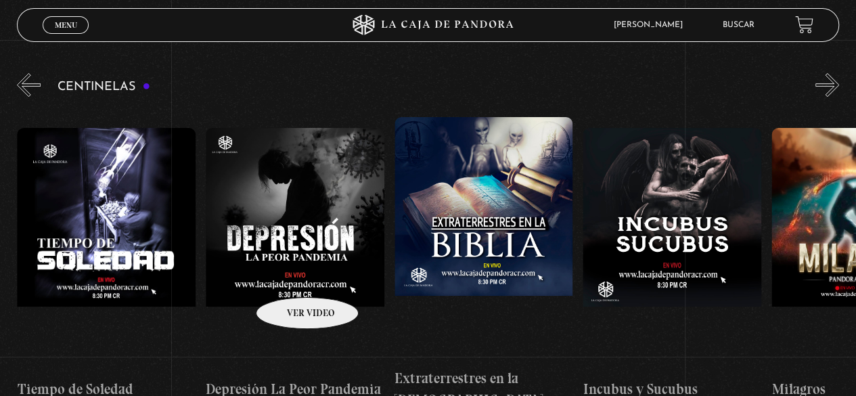
click at [289, 277] on figure at bounding box center [295, 249] width 179 height 243
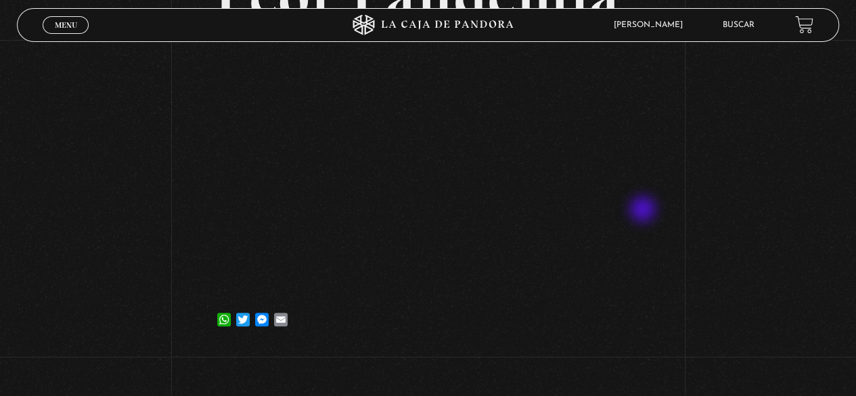
scroll to position [135, 0]
